Goal: Transaction & Acquisition: Purchase product/service

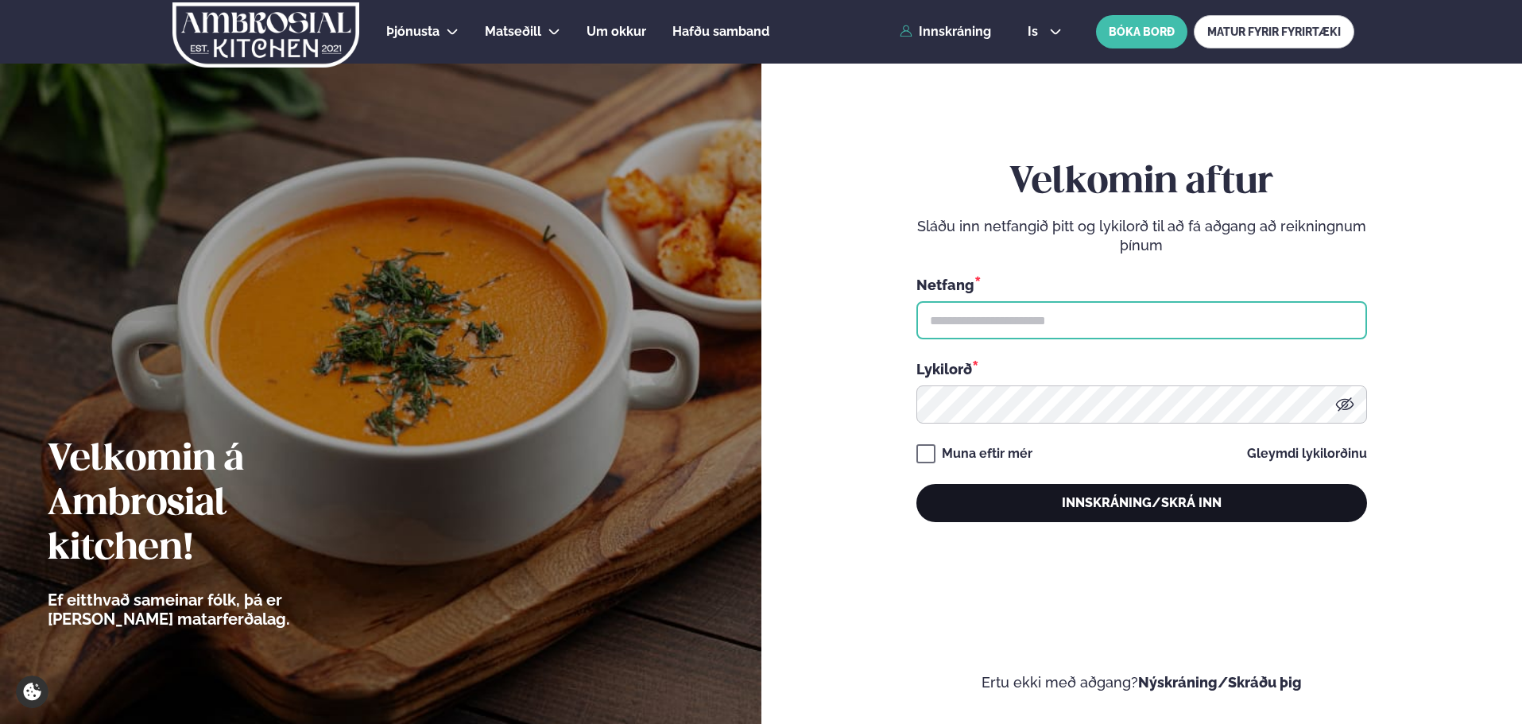
type input "**********"
click at [1176, 517] on button "Innskráning/Skrá inn" at bounding box center [1141, 503] width 451 height 38
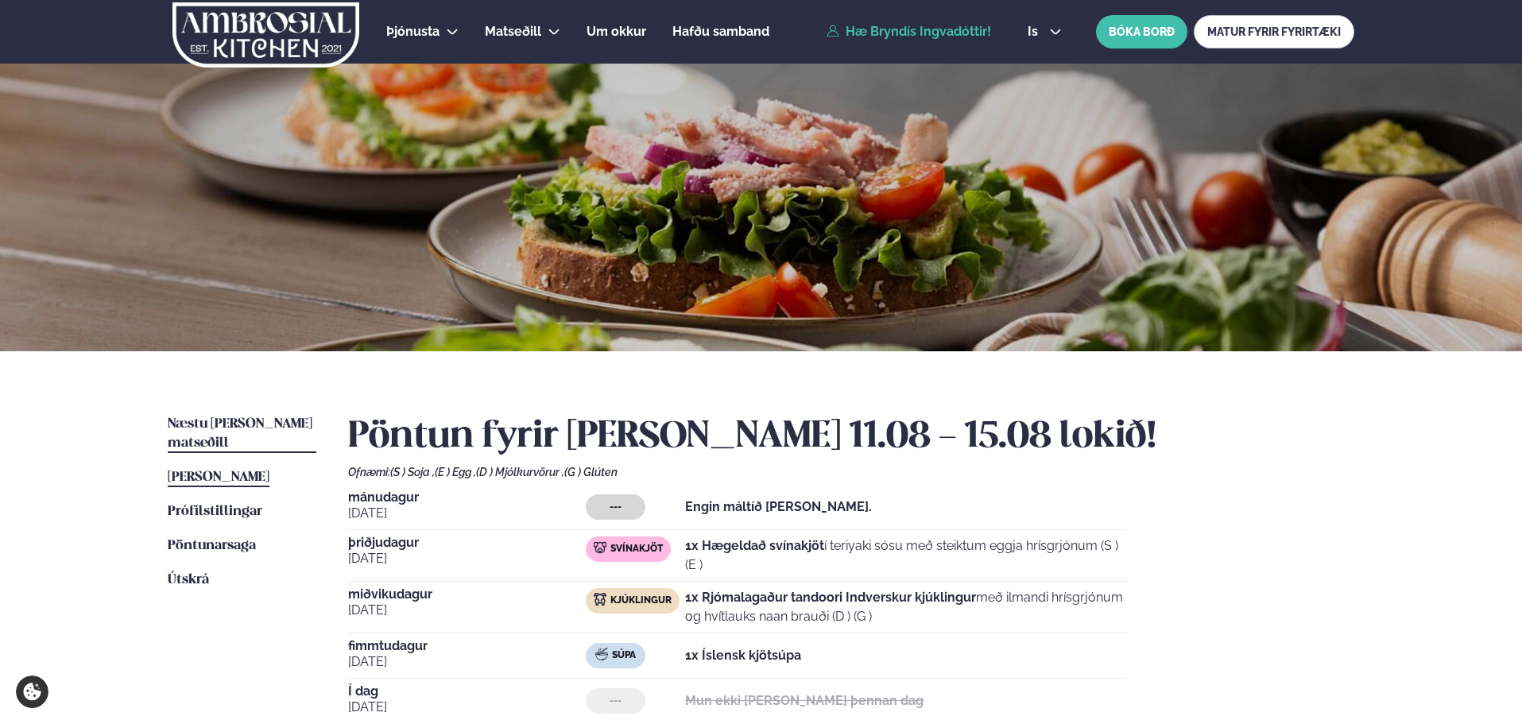
click at [292, 430] on span "Næstu [PERSON_NAME] matseðill" at bounding box center [240, 433] width 145 height 33
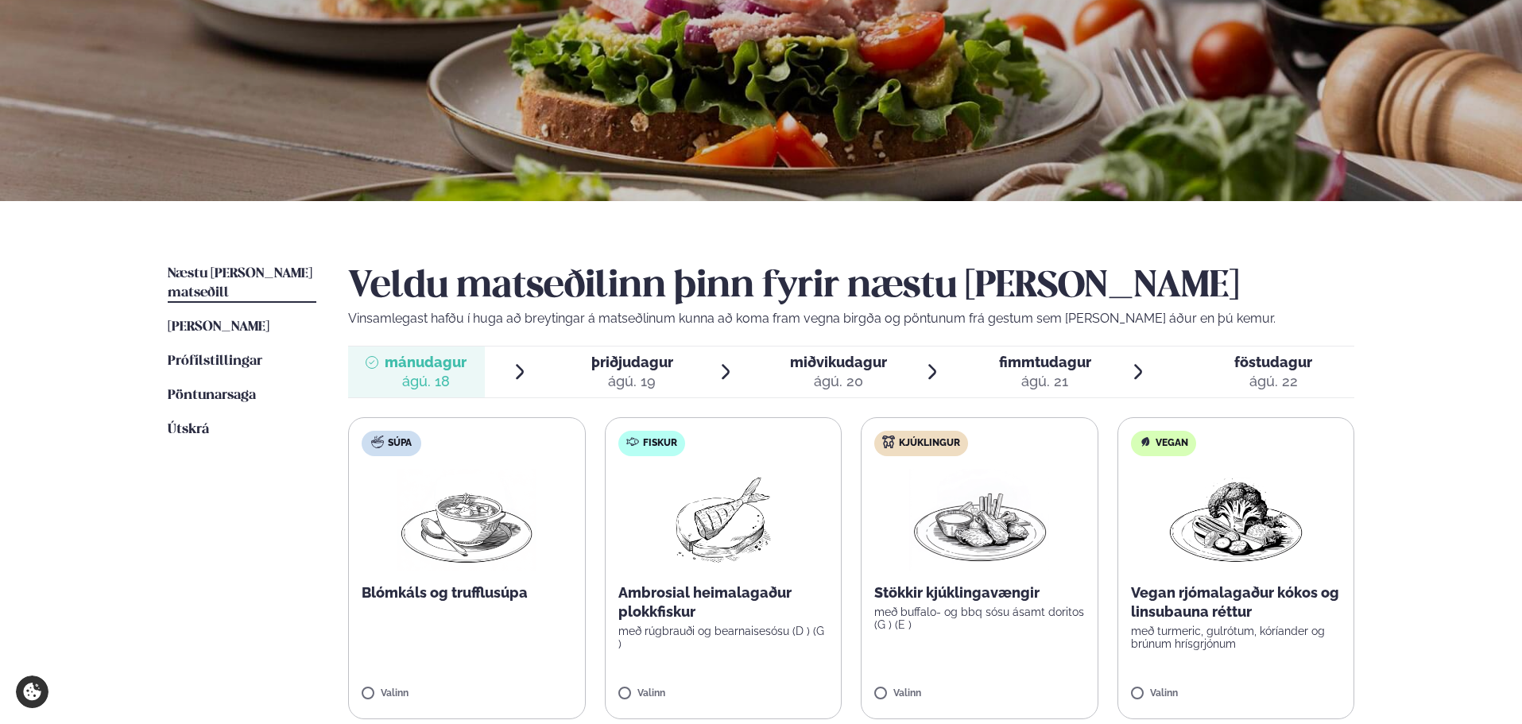
scroll to position [397, 0]
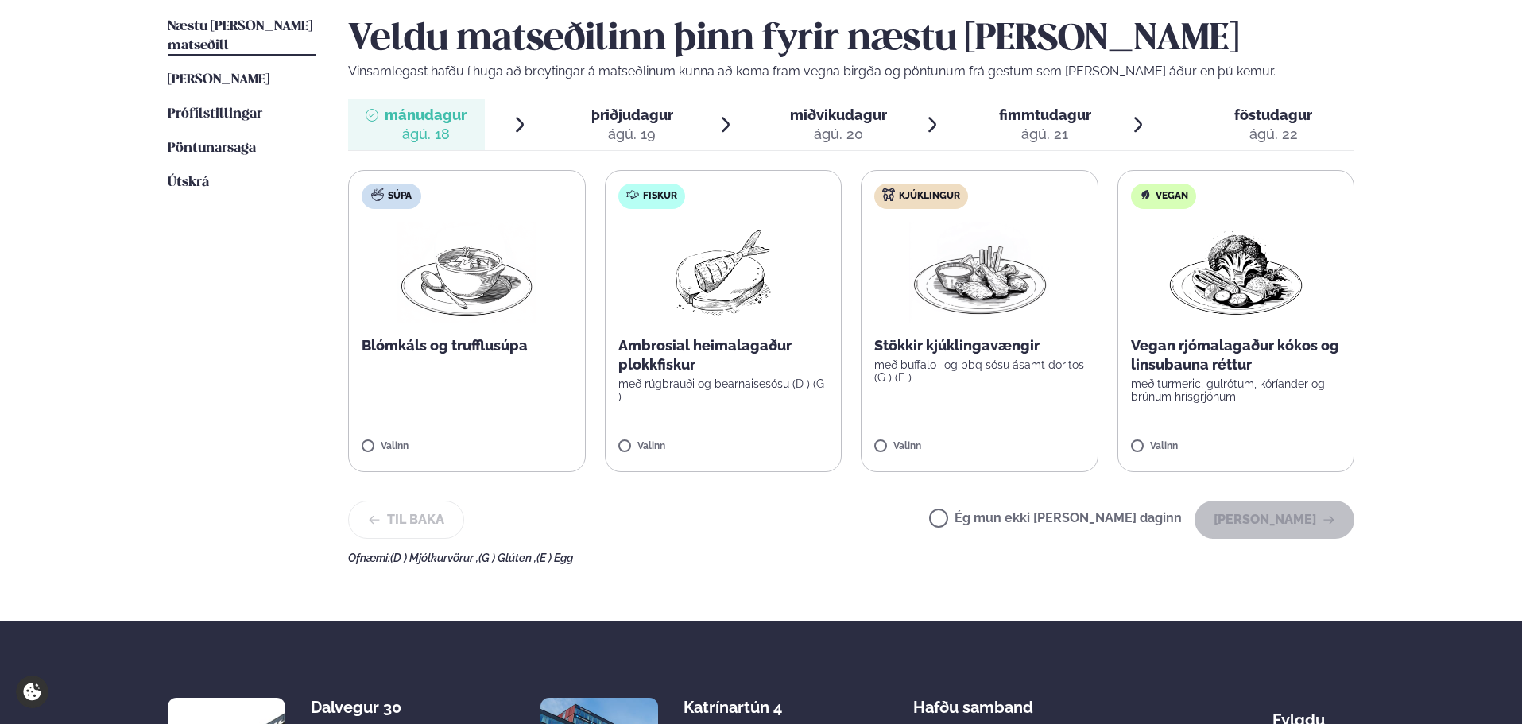
click at [999, 130] on div "ágú. 21" at bounding box center [1045, 134] width 92 height 19
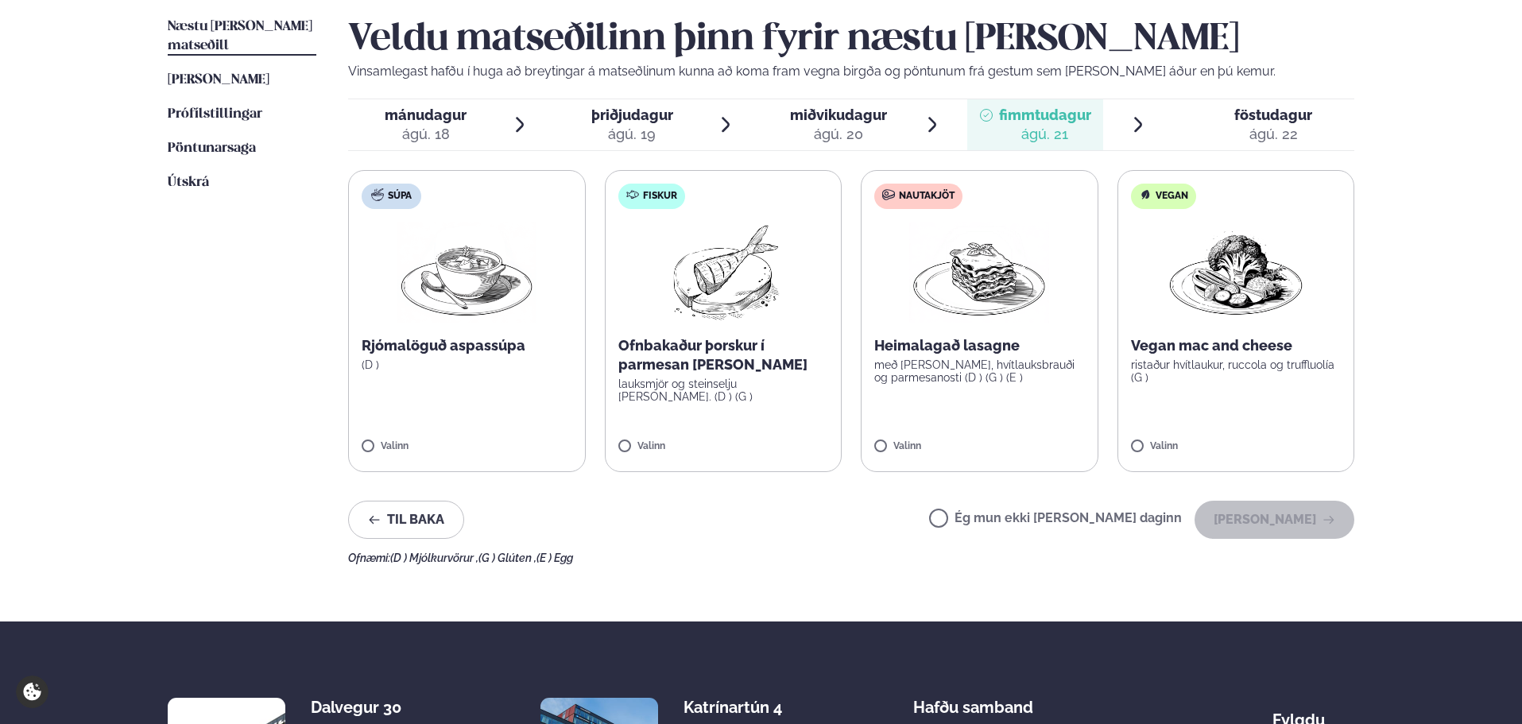
click at [379, 131] on span "mánudagur mán. [DATE]" at bounding box center [416, 124] width 137 height 51
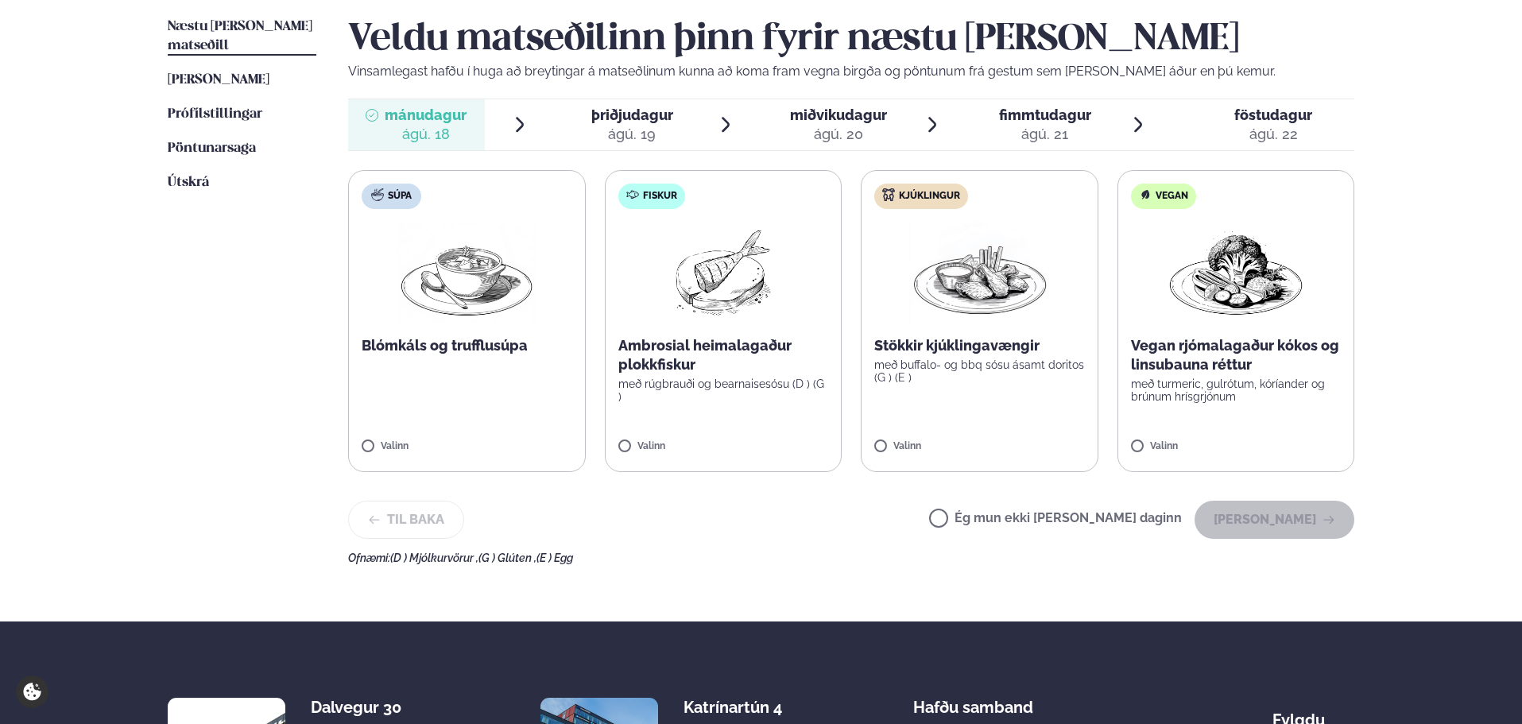
click at [1052, 134] on div "ágú. 21" at bounding box center [1045, 134] width 92 height 19
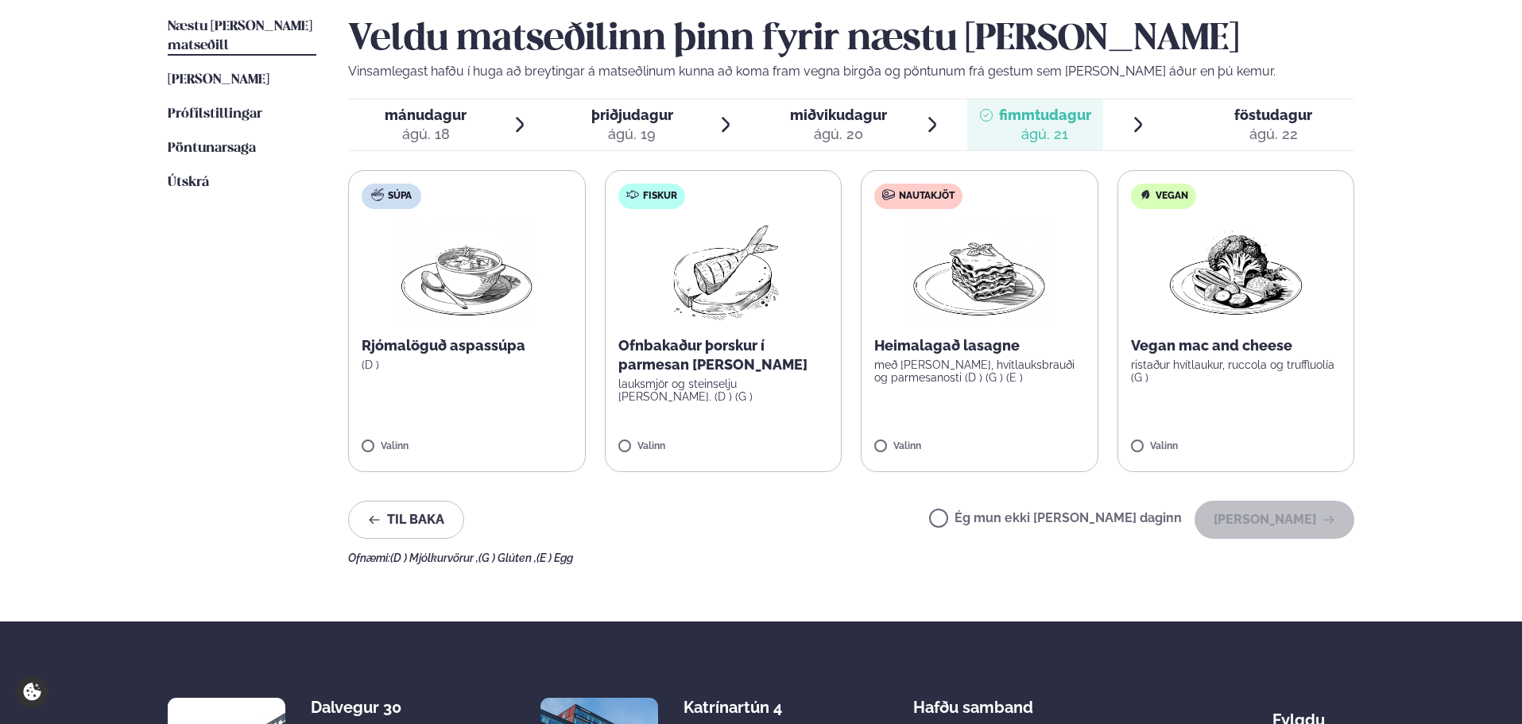
click at [426, 120] on span "mánudagur" at bounding box center [426, 115] width 82 height 17
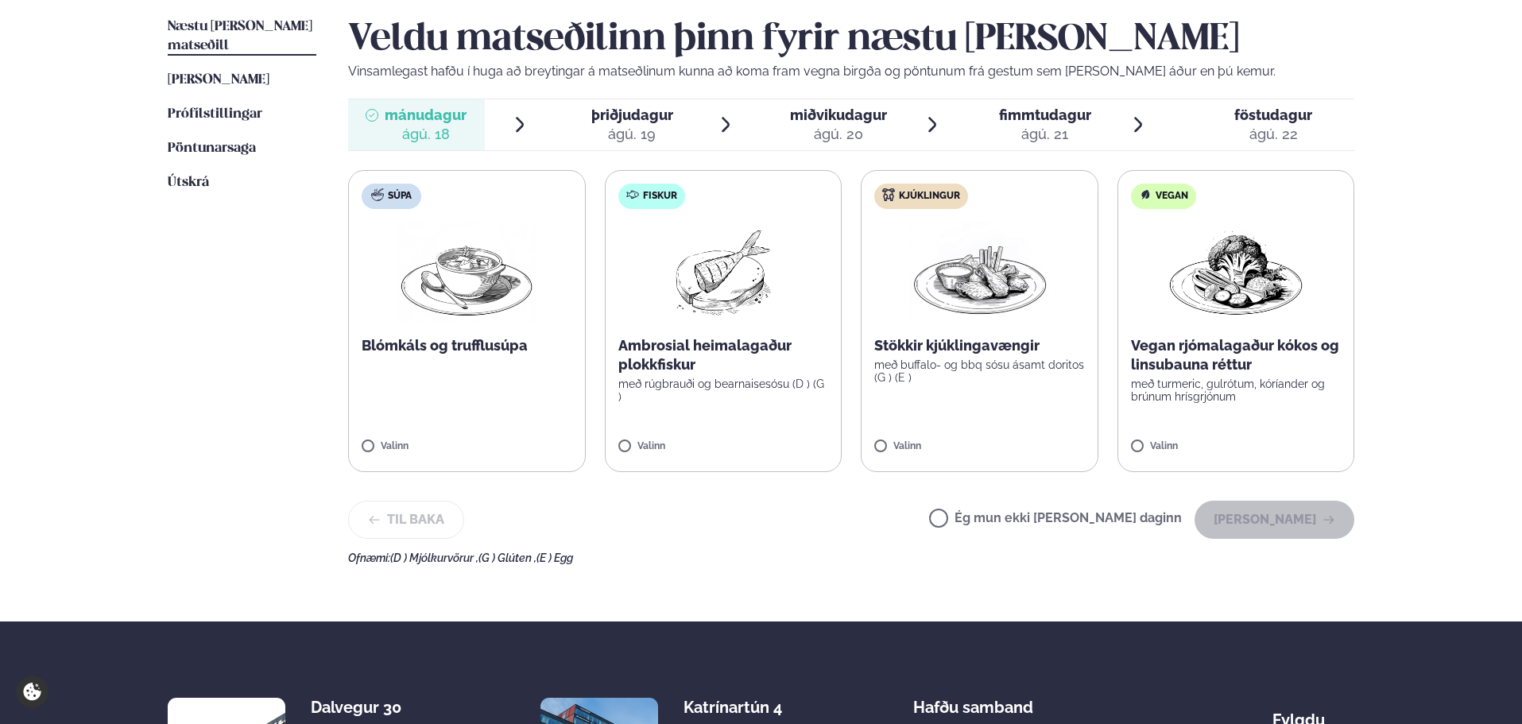
click at [1005, 440] on label "Kjúklingur Stökkir kjúklingavængir með buffalo- og bbq sósu ásamt doritos (G ) …" at bounding box center [980, 321] width 238 height 302
click at [1270, 523] on button "[PERSON_NAME]" at bounding box center [1275, 520] width 160 height 38
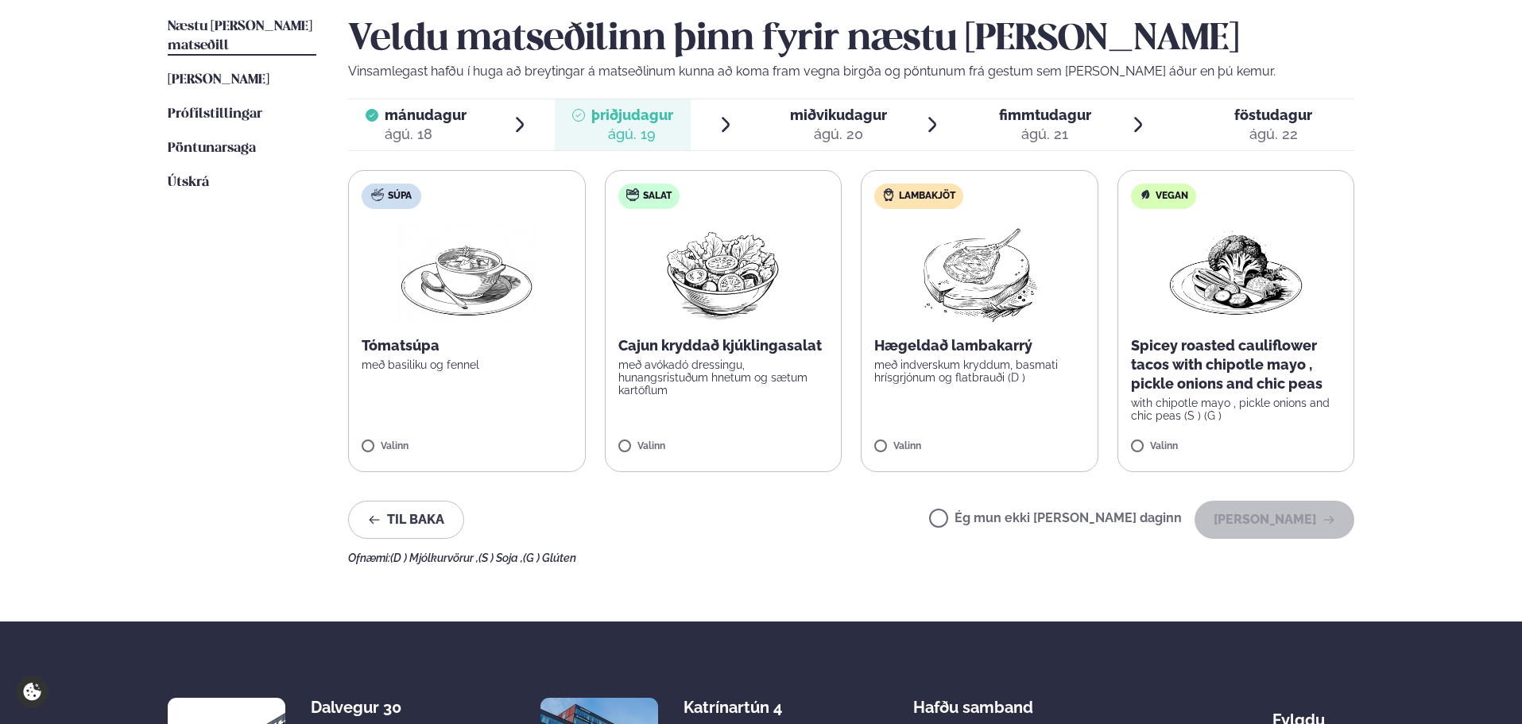
click at [1021, 307] on img at bounding box center [979, 273] width 141 height 102
click at [1253, 514] on button "[PERSON_NAME]" at bounding box center [1275, 520] width 160 height 38
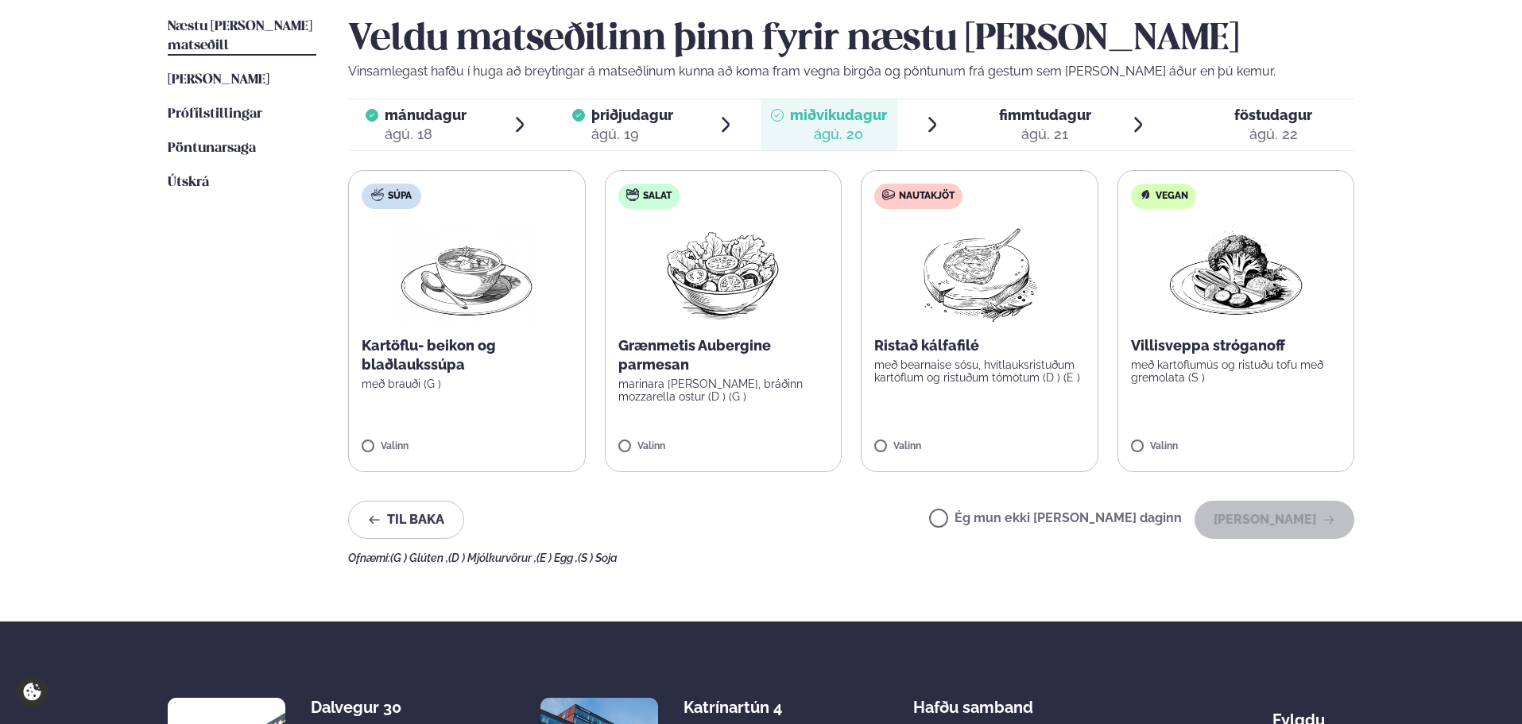
click at [943, 390] on label "Nautakjöt Ristað kálfafilé með bearnaise sósu, hvítlauksristuðum kartöflum og r…" at bounding box center [980, 321] width 238 height 302
click at [1246, 513] on button "[PERSON_NAME]" at bounding box center [1275, 520] width 160 height 38
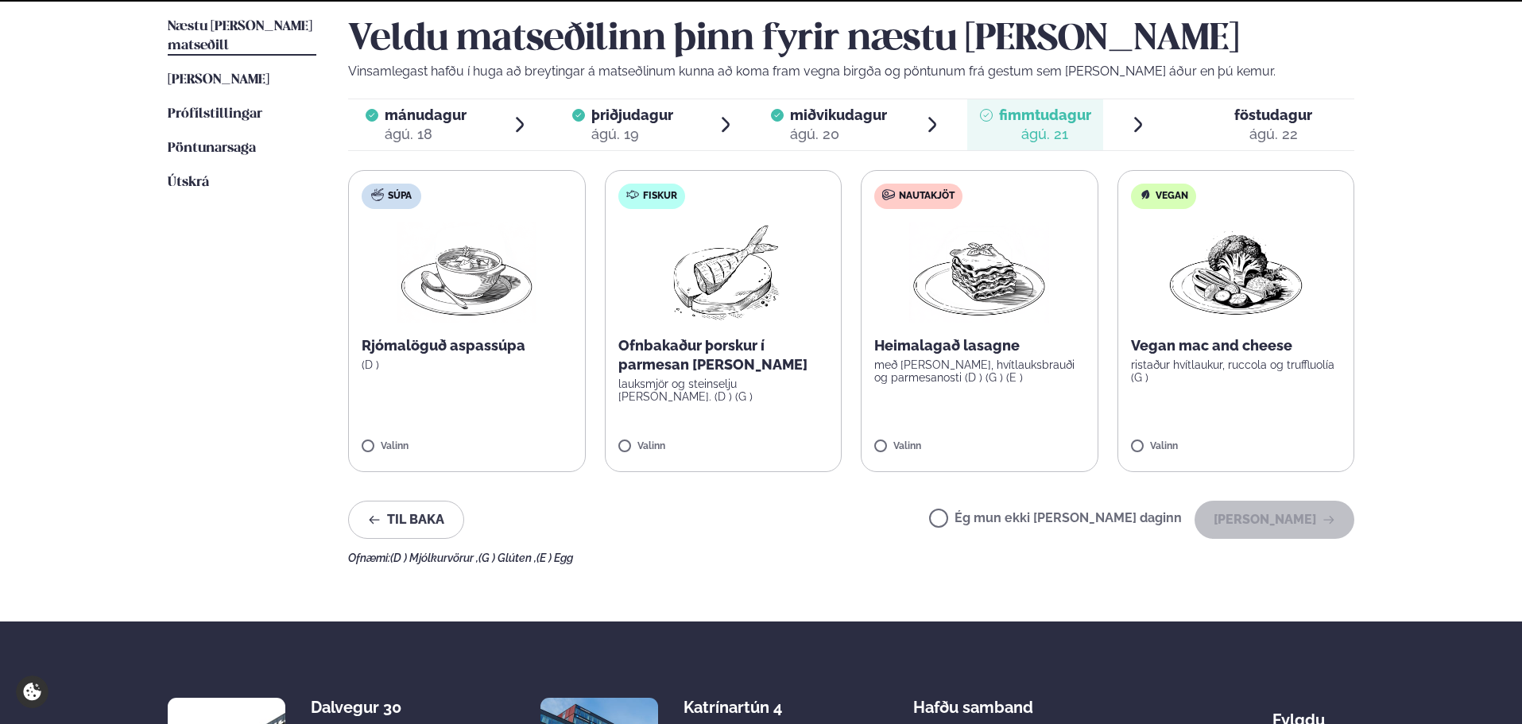
click at [755, 342] on p "Ofnbakaður þorskur í parmesan [PERSON_NAME]" at bounding box center [723, 355] width 211 height 38
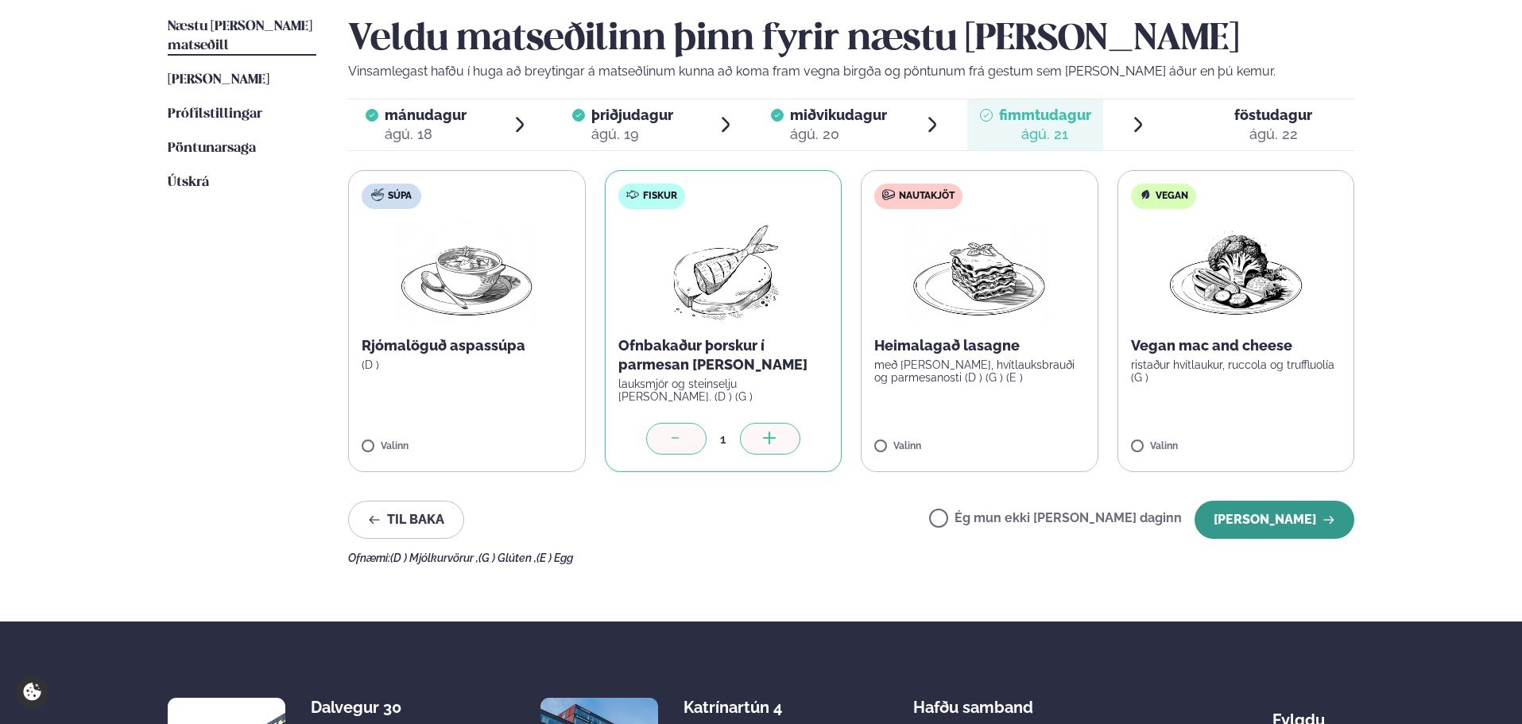
click at [1287, 521] on button "[PERSON_NAME]" at bounding box center [1275, 520] width 160 height 38
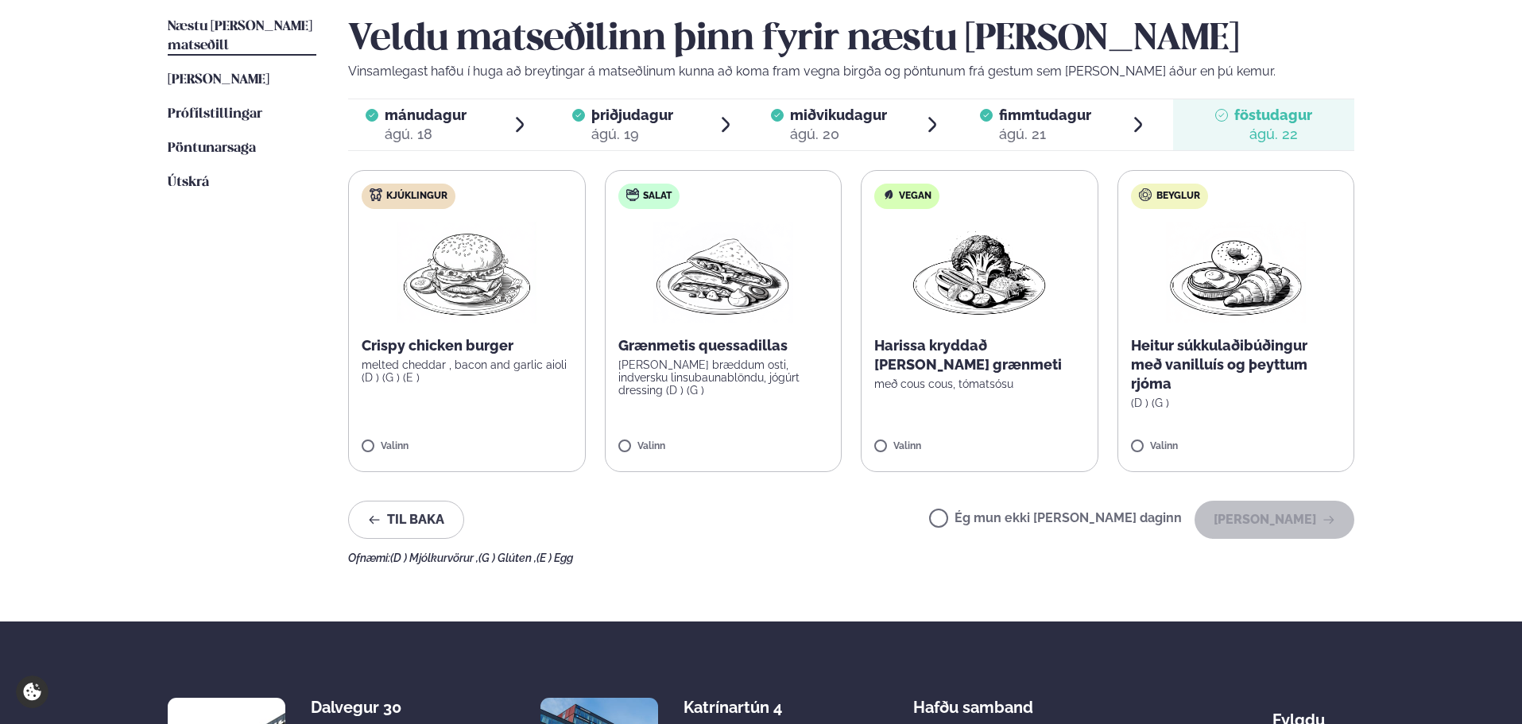
click at [469, 358] on div "Crispy chicken burger melted cheddar , bacon and garlic aioli (D ) (G ) (E )" at bounding box center [467, 360] width 211 height 48
click at [1296, 521] on button "[PERSON_NAME]" at bounding box center [1275, 520] width 160 height 38
